Goal: Find specific page/section: Find specific page/section

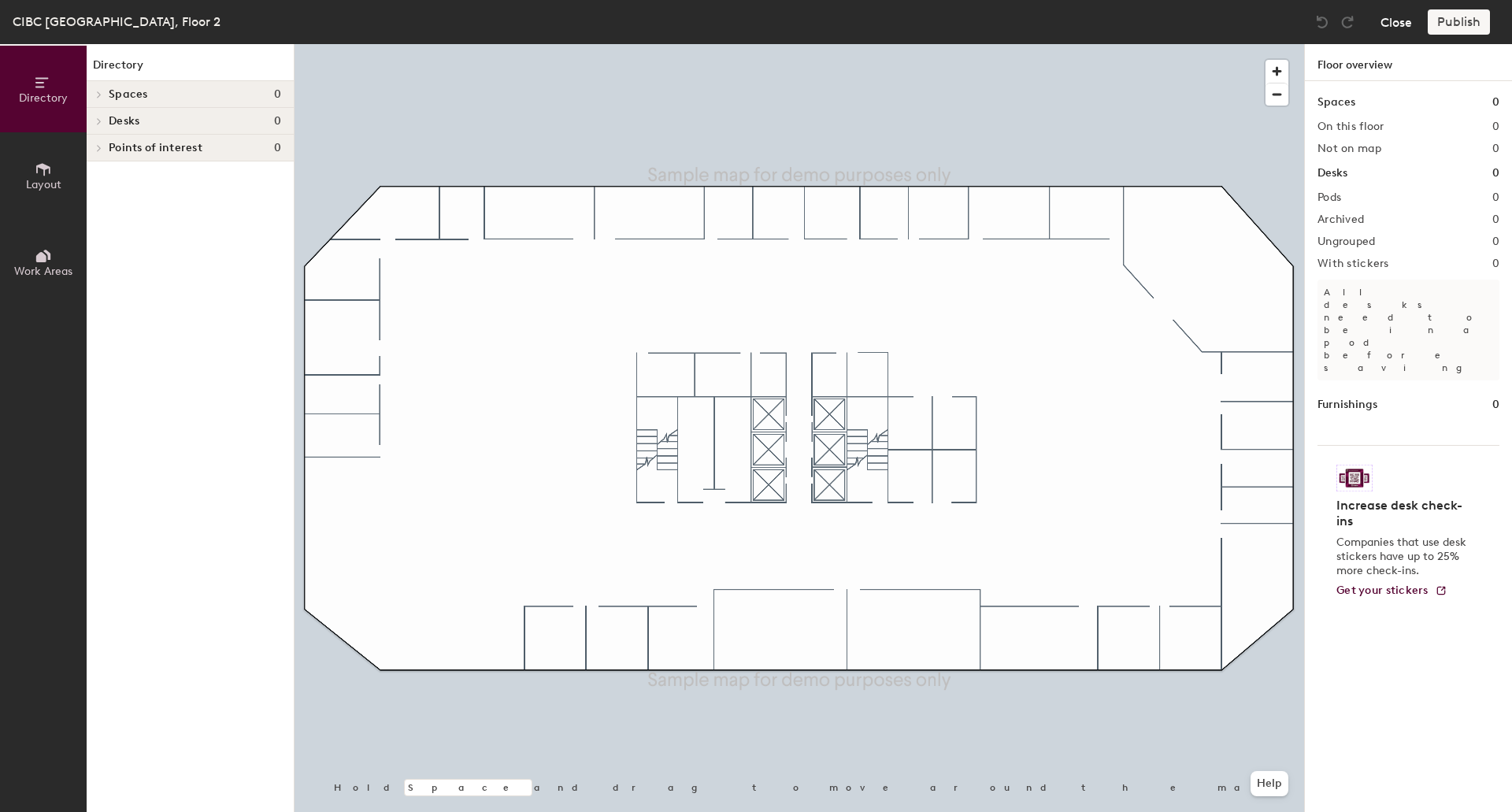
click at [1409, 27] on button "Close" at bounding box center [1396, 22] width 31 height 25
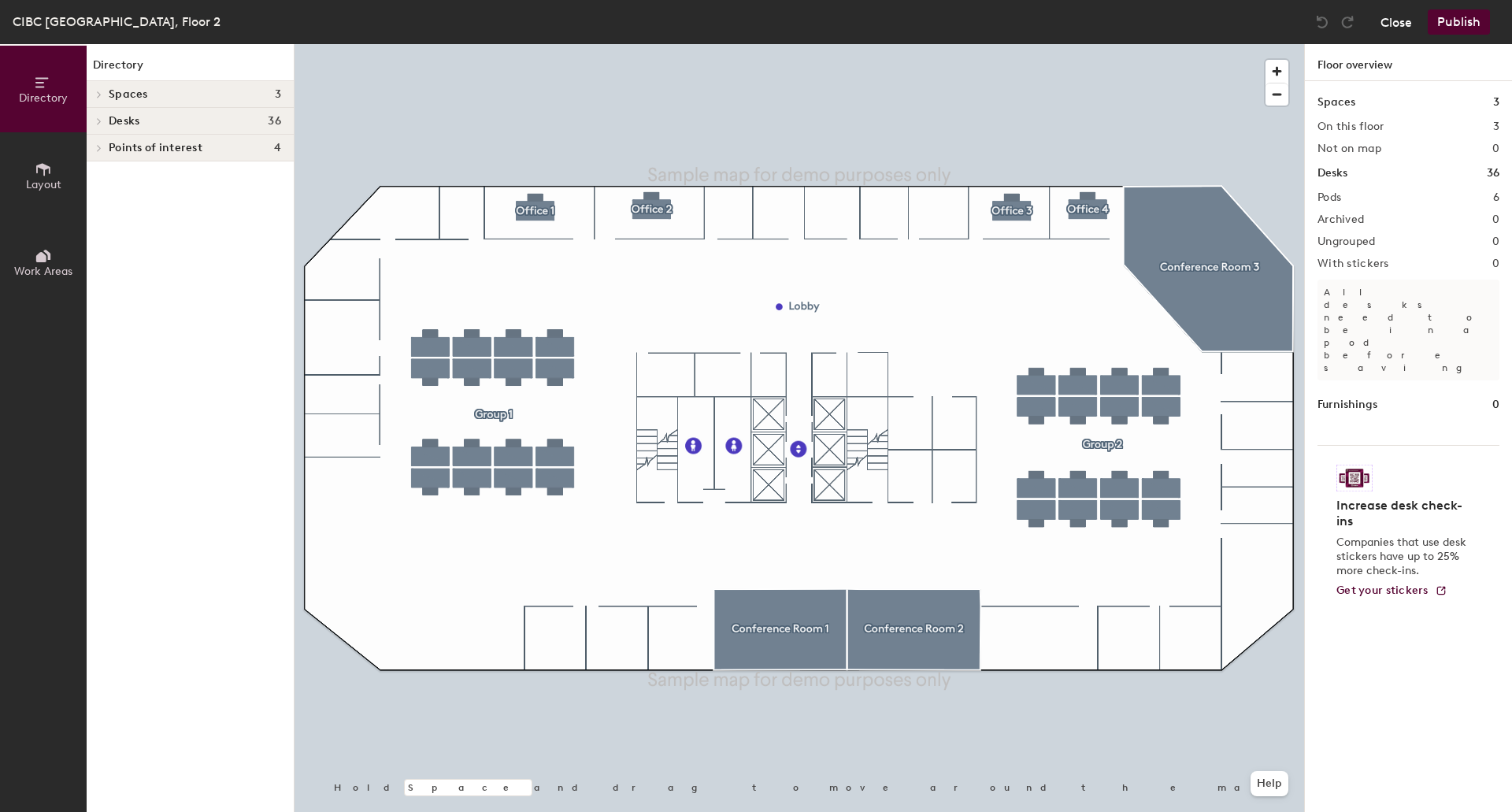
click at [1400, 27] on button "Close" at bounding box center [1396, 22] width 31 height 25
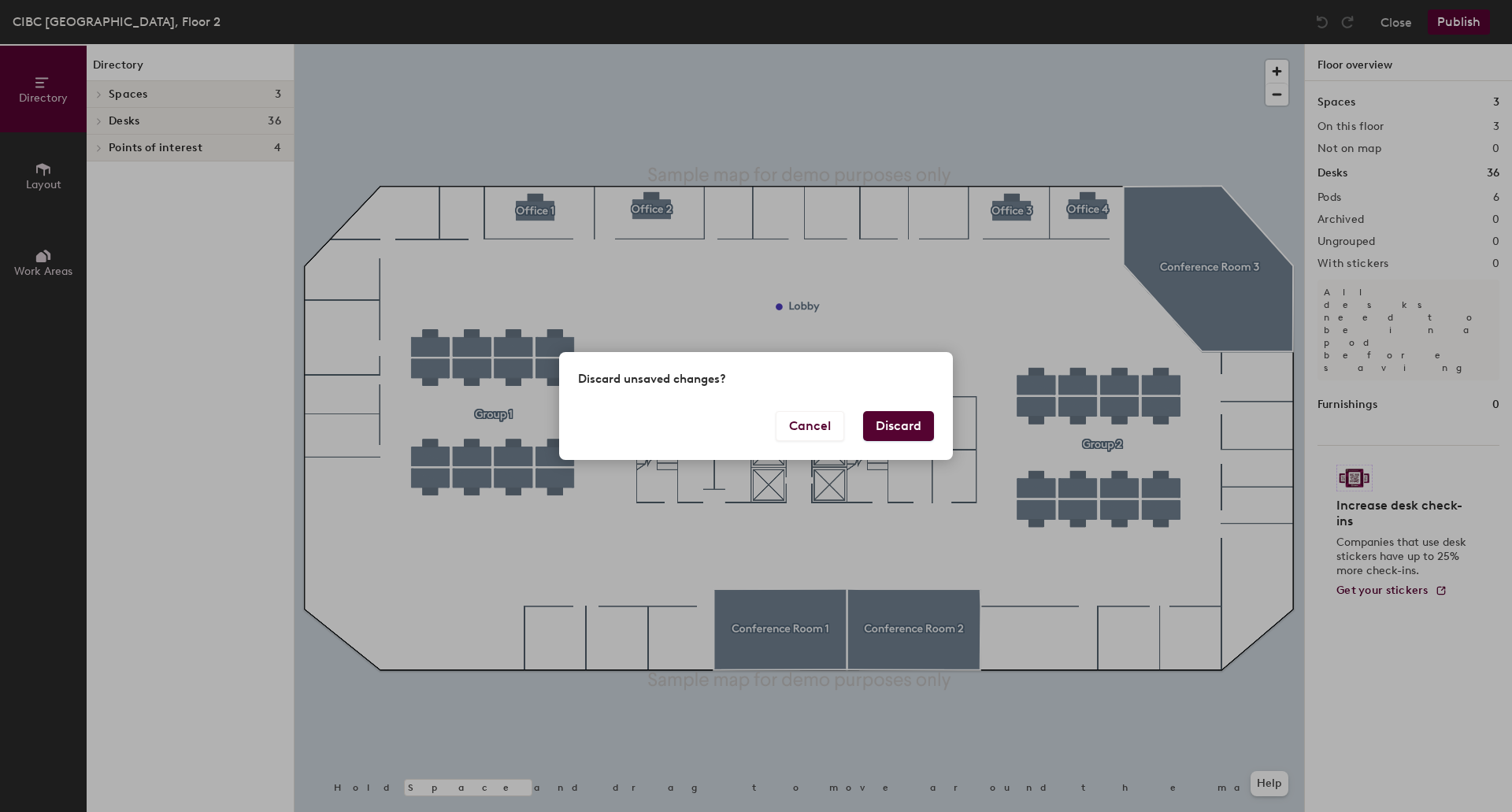
click at [917, 420] on button "Discard" at bounding box center [899, 425] width 71 height 30
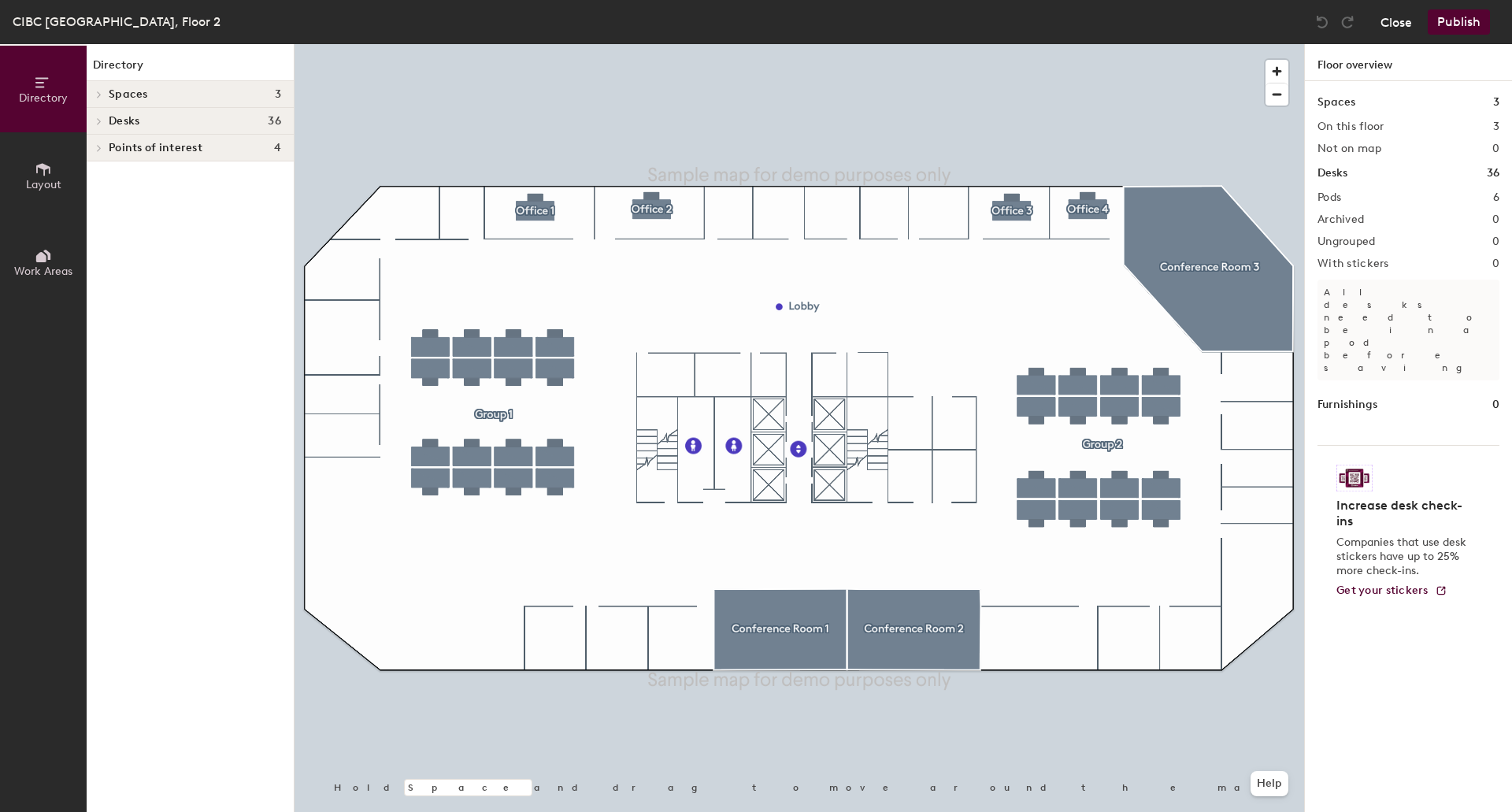
click at [1400, 27] on button "Close" at bounding box center [1396, 22] width 31 height 25
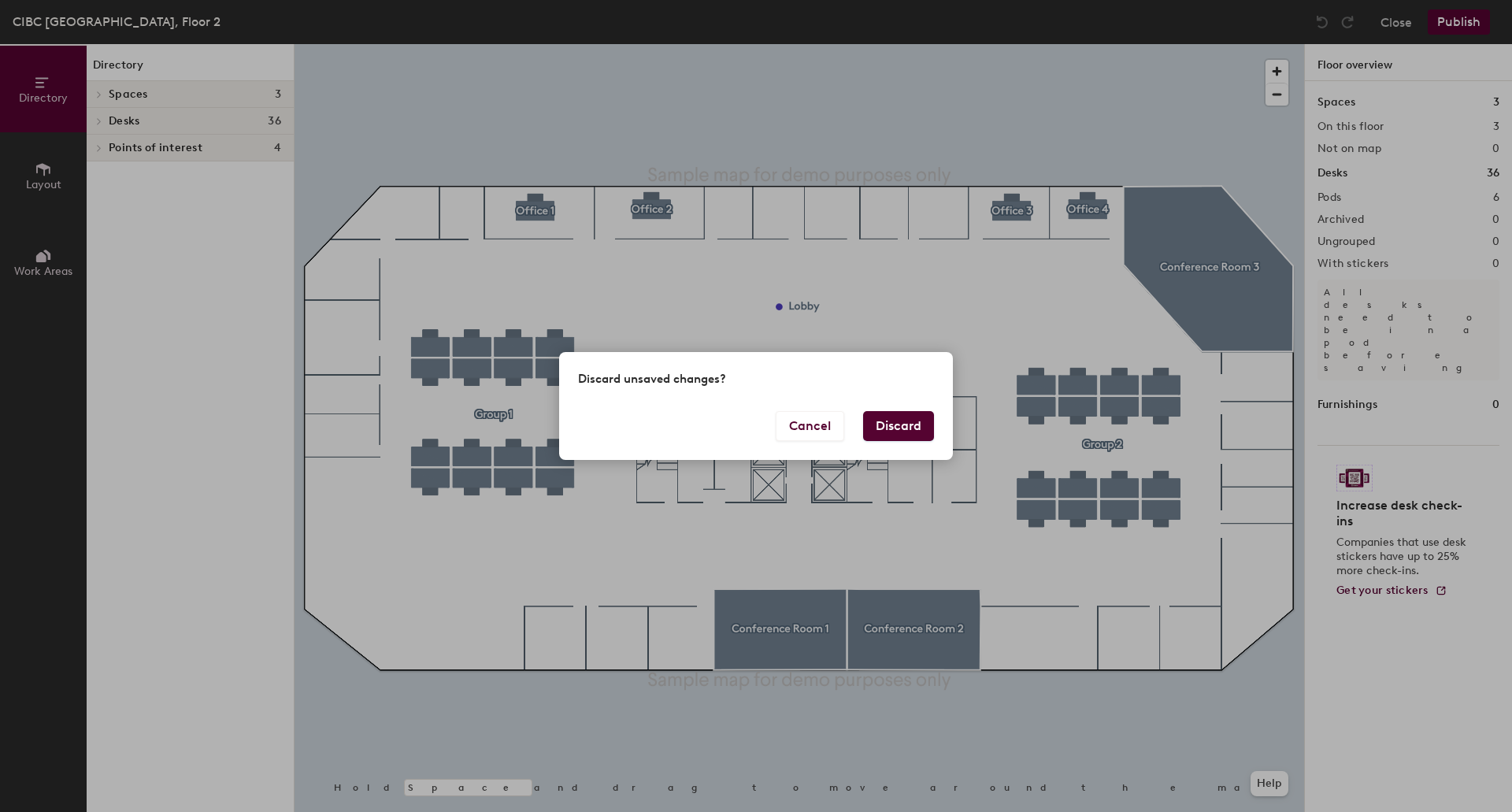
click at [899, 414] on button "Discard" at bounding box center [899, 425] width 71 height 30
